Goal: Information Seeking & Learning: Learn about a topic

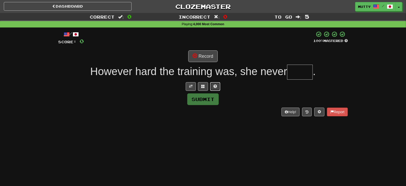
click at [213, 90] on button at bounding box center [215, 86] width 10 height 9
click at [198, 88] on button at bounding box center [197, 86] width 10 height 9
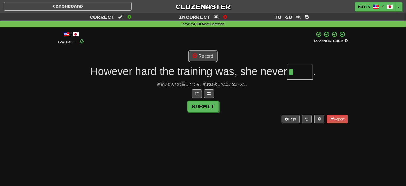
click at [209, 53] on button "Record" at bounding box center [202, 56] width 29 height 12
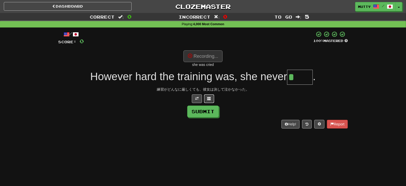
click at [211, 98] on span at bounding box center [209, 99] width 4 height 4
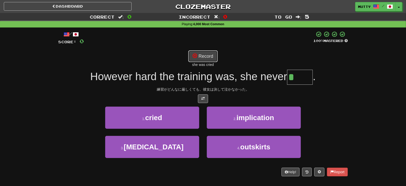
click at [210, 57] on button "Record" at bounding box center [202, 56] width 29 height 12
type input "*****"
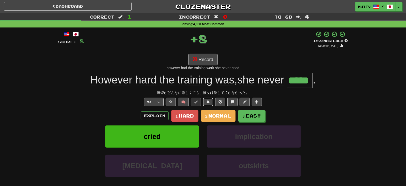
click at [209, 101] on span at bounding box center [208, 102] width 4 height 4
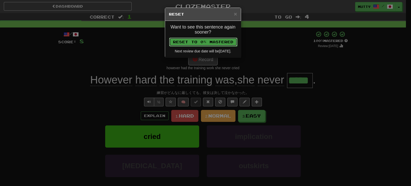
click at [209, 42] on button "Reset to 0% Mastered" at bounding box center [203, 42] width 68 height 9
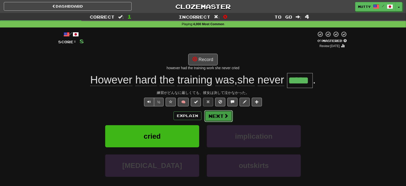
click at [220, 118] on button "Next" at bounding box center [218, 116] width 28 height 12
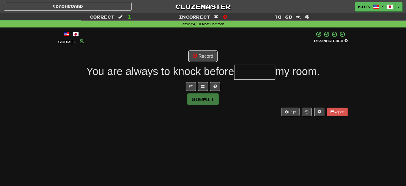
click at [208, 54] on button "Record" at bounding box center [202, 56] width 29 height 12
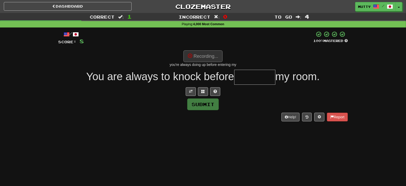
type input "********"
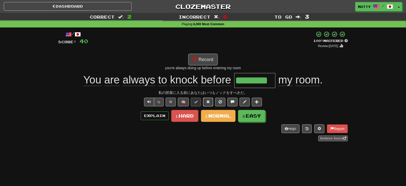
click at [209, 98] on button at bounding box center [208, 102] width 10 height 9
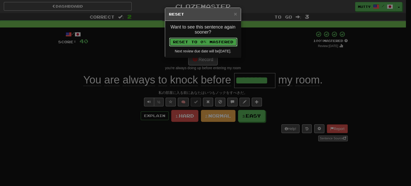
click at [213, 42] on button "Reset to 0% Mastered" at bounding box center [203, 42] width 68 height 9
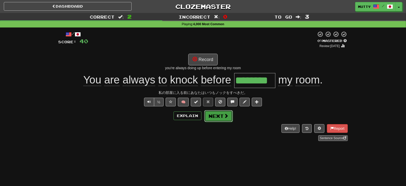
click at [221, 117] on button "Next" at bounding box center [218, 116] width 28 height 12
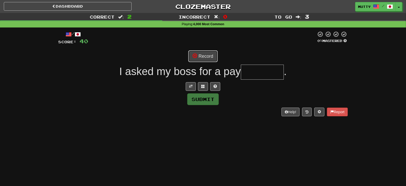
click at [205, 58] on button "Record" at bounding box center [202, 56] width 29 height 12
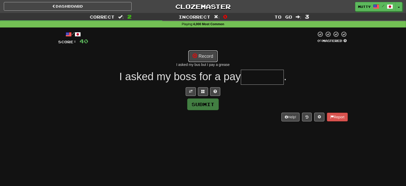
click at [206, 54] on button "Record" at bounding box center [202, 56] width 29 height 12
click at [205, 56] on button "Record" at bounding box center [202, 56] width 29 height 12
type input "********"
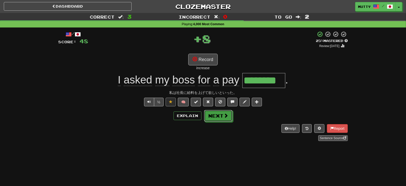
click at [218, 112] on button "Next" at bounding box center [218, 116] width 28 height 12
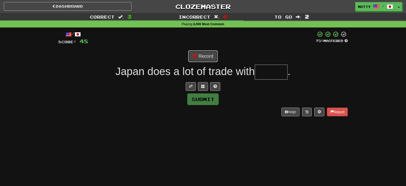
click at [208, 56] on button "Record" at bounding box center [202, 56] width 29 height 12
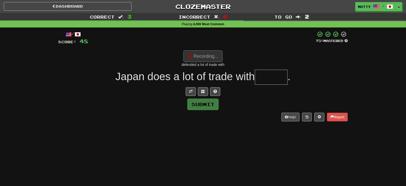
type input "*******"
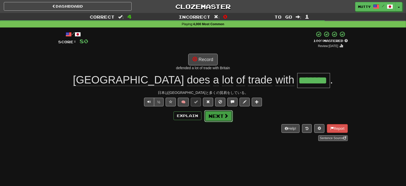
click at [220, 116] on button "Next" at bounding box center [218, 116] width 28 height 12
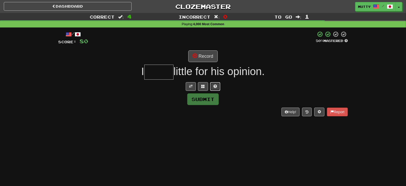
click at [214, 88] on button at bounding box center [215, 86] width 10 height 9
click at [196, 85] on span at bounding box center [197, 86] width 4 height 4
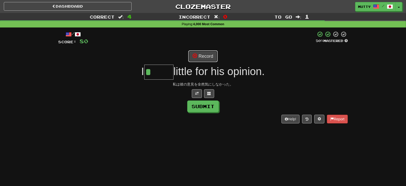
click at [207, 56] on button "Record" at bounding box center [202, 56] width 29 height 12
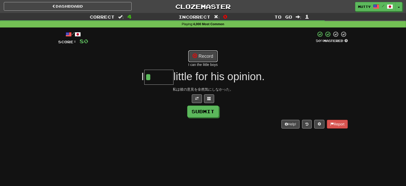
click at [204, 55] on button "Record" at bounding box center [202, 56] width 29 height 12
type input "*****"
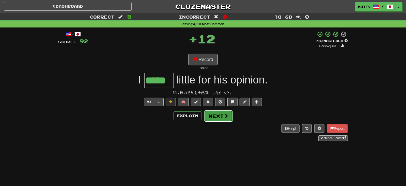
click at [216, 115] on button "Next" at bounding box center [218, 116] width 28 height 12
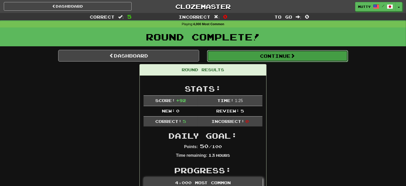
click at [252, 55] on button "Continue" at bounding box center [277, 56] width 141 height 12
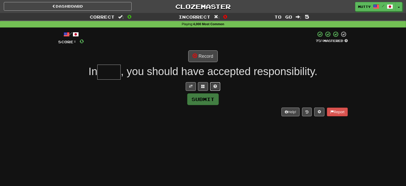
click at [213, 87] on button at bounding box center [215, 86] width 10 height 9
click at [199, 53] on button "Record" at bounding box center [202, 56] width 29 height 12
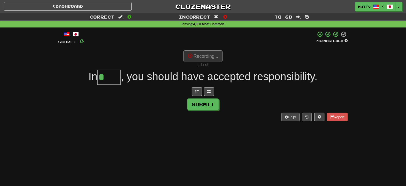
type input "*****"
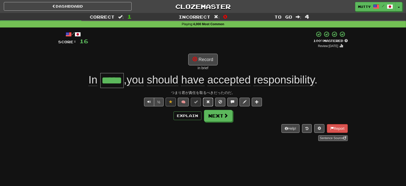
click at [209, 100] on span at bounding box center [208, 102] width 4 height 4
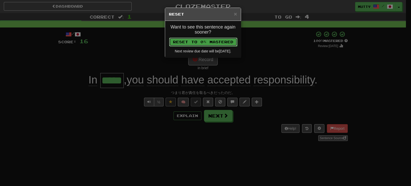
click at [218, 41] on button "Reset to 0% Mastered" at bounding box center [203, 42] width 68 height 9
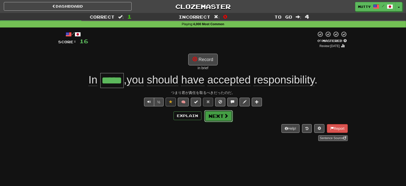
click at [211, 114] on button "Next" at bounding box center [218, 116] width 28 height 12
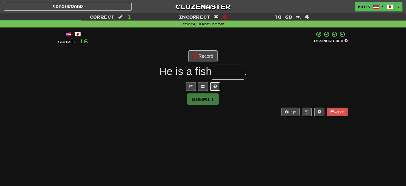
drag, startPoint x: 216, startPoint y: 86, endPoint x: 208, endPoint y: 88, distance: 8.4
click at [215, 86] on span at bounding box center [215, 86] width 4 height 4
click at [195, 86] on button at bounding box center [197, 86] width 10 height 9
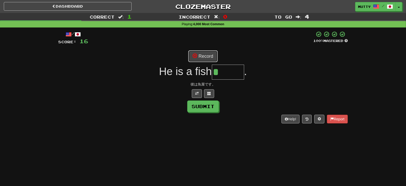
click at [201, 56] on button "Record" at bounding box center [202, 56] width 29 height 12
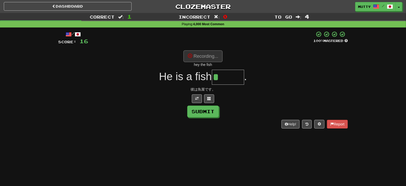
type input "******"
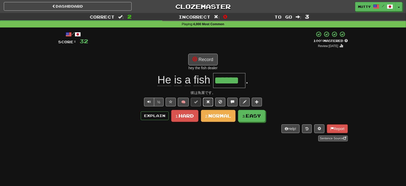
click at [209, 101] on span at bounding box center [208, 102] width 4 height 4
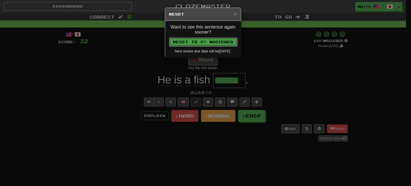
click at [231, 41] on button "Reset to 0% Mastered" at bounding box center [203, 42] width 68 height 9
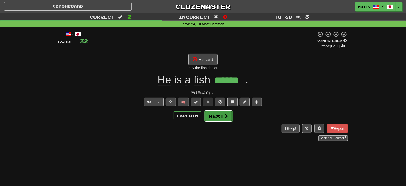
click at [215, 116] on button "Next" at bounding box center [218, 116] width 28 height 12
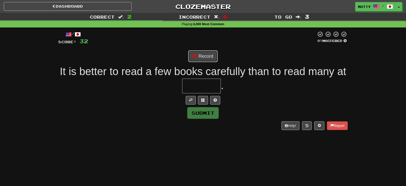
click at [205, 57] on button "Record" at bounding box center [202, 56] width 29 height 12
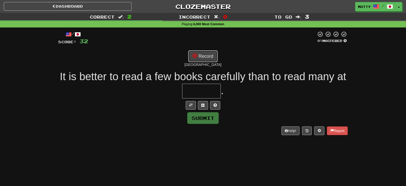
click at [208, 58] on button "Record" at bounding box center [202, 56] width 29 height 12
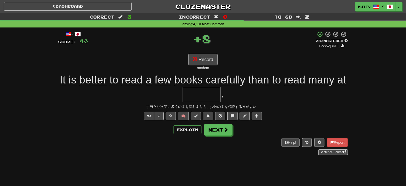
type input "******"
click at [216, 130] on button "Next" at bounding box center [218, 130] width 28 height 12
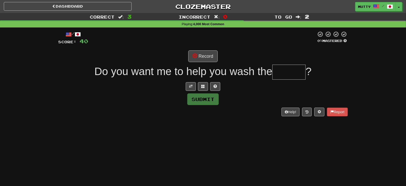
click at [220, 60] on div "Record" at bounding box center [203, 56] width 290 height 12
click at [208, 59] on button "Record" at bounding box center [202, 56] width 29 height 12
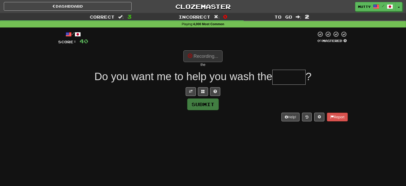
type input "******"
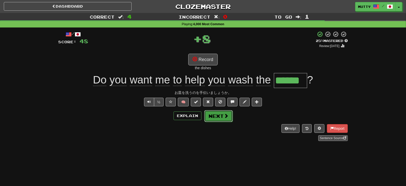
click at [216, 114] on button "Next" at bounding box center [218, 116] width 28 height 12
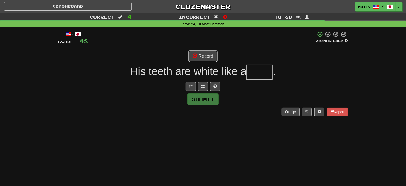
click at [210, 55] on button "Record" at bounding box center [202, 56] width 29 height 12
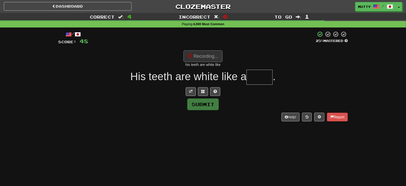
type input "*****"
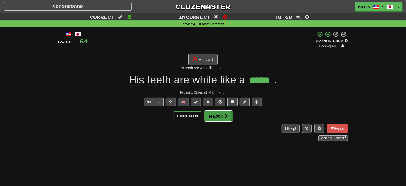
click at [216, 116] on button "Next" at bounding box center [218, 116] width 28 height 12
